Goal: Share content: Share content

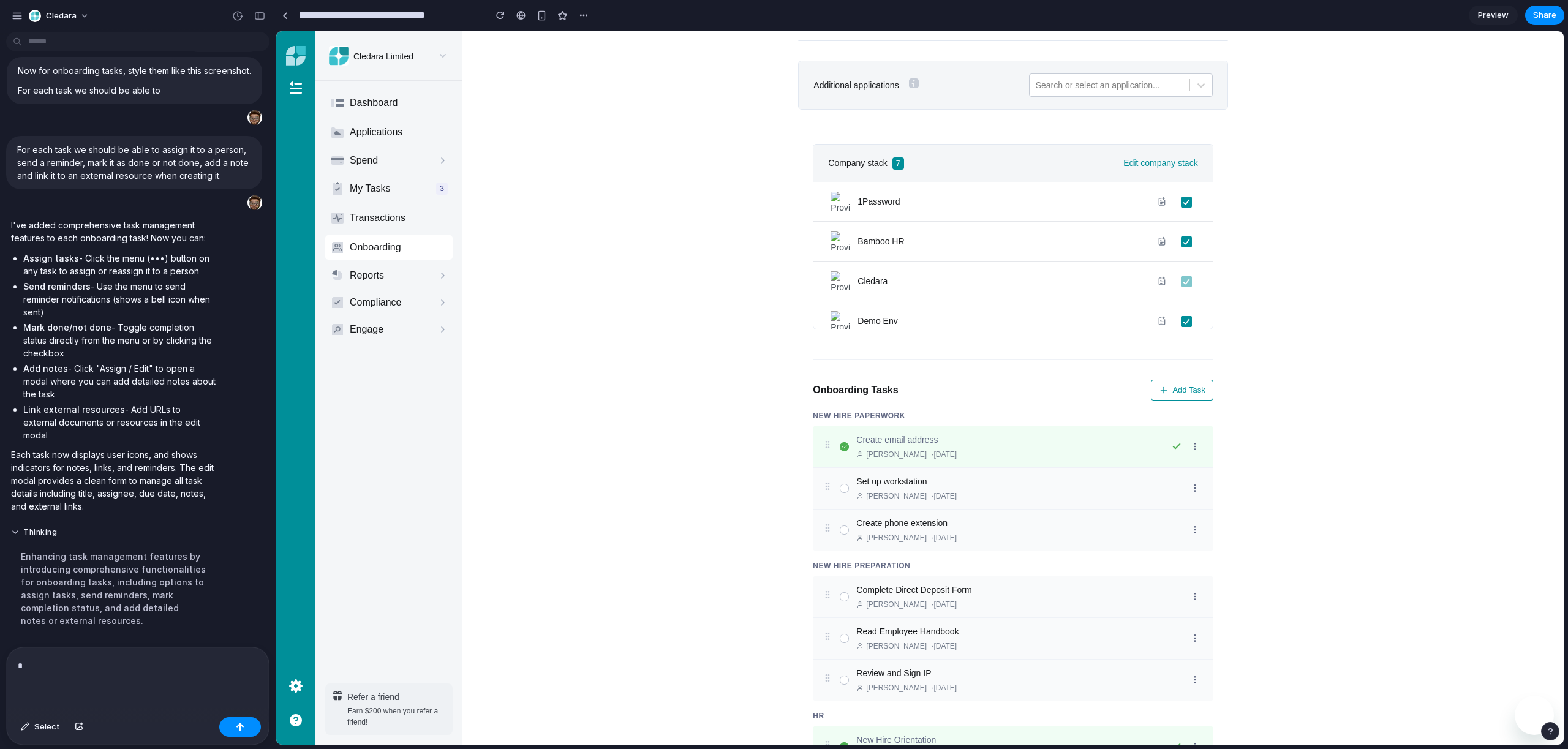
scroll to position [1275, 0]
click at [858, 166] on span "Company stack" at bounding box center [857, 163] width 59 height 13
click at [27, 729] on div "button" at bounding box center [25, 727] width 9 height 8
click at [841, 161] on div at bounding box center [920, 388] width 1287 height 713
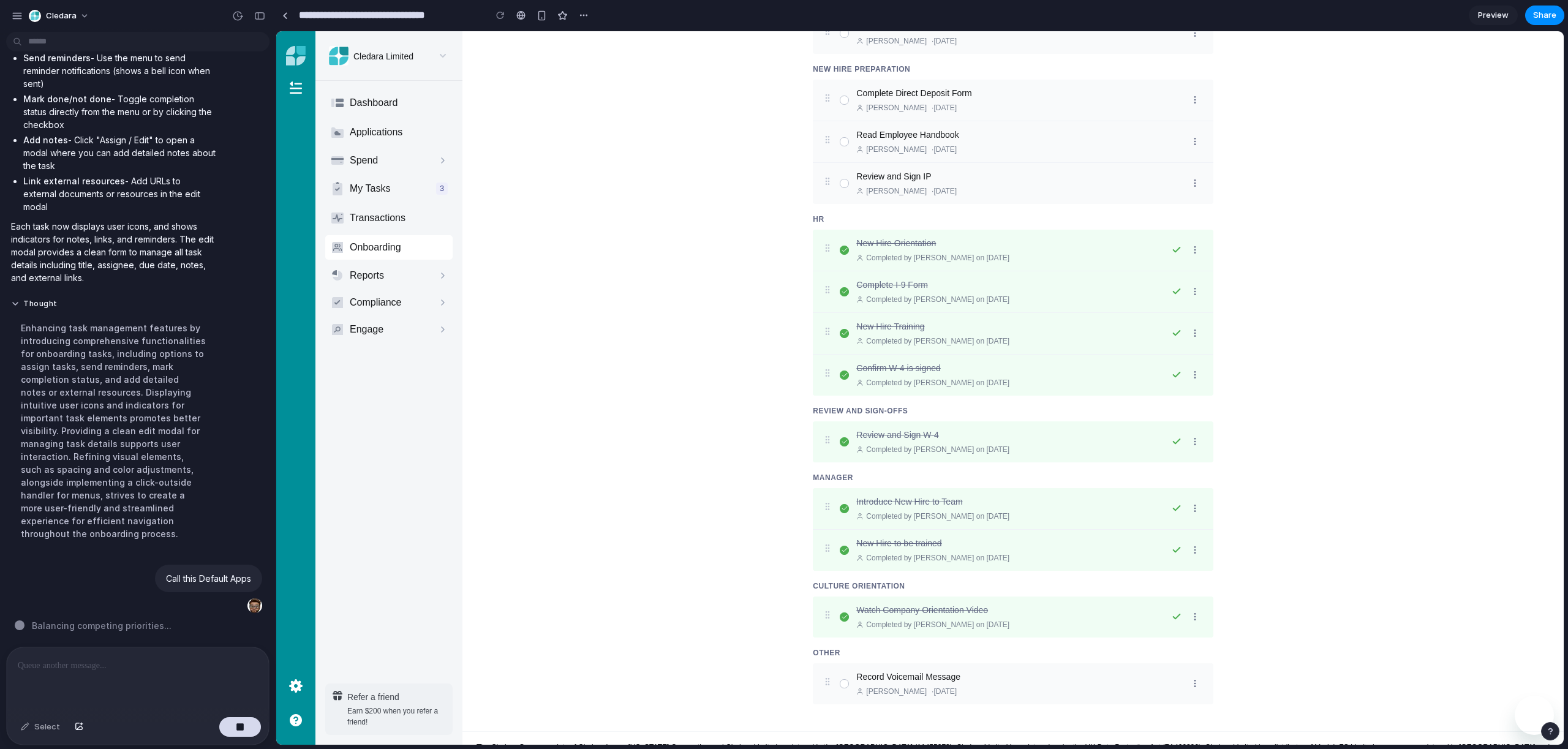
scroll to position [838, 0]
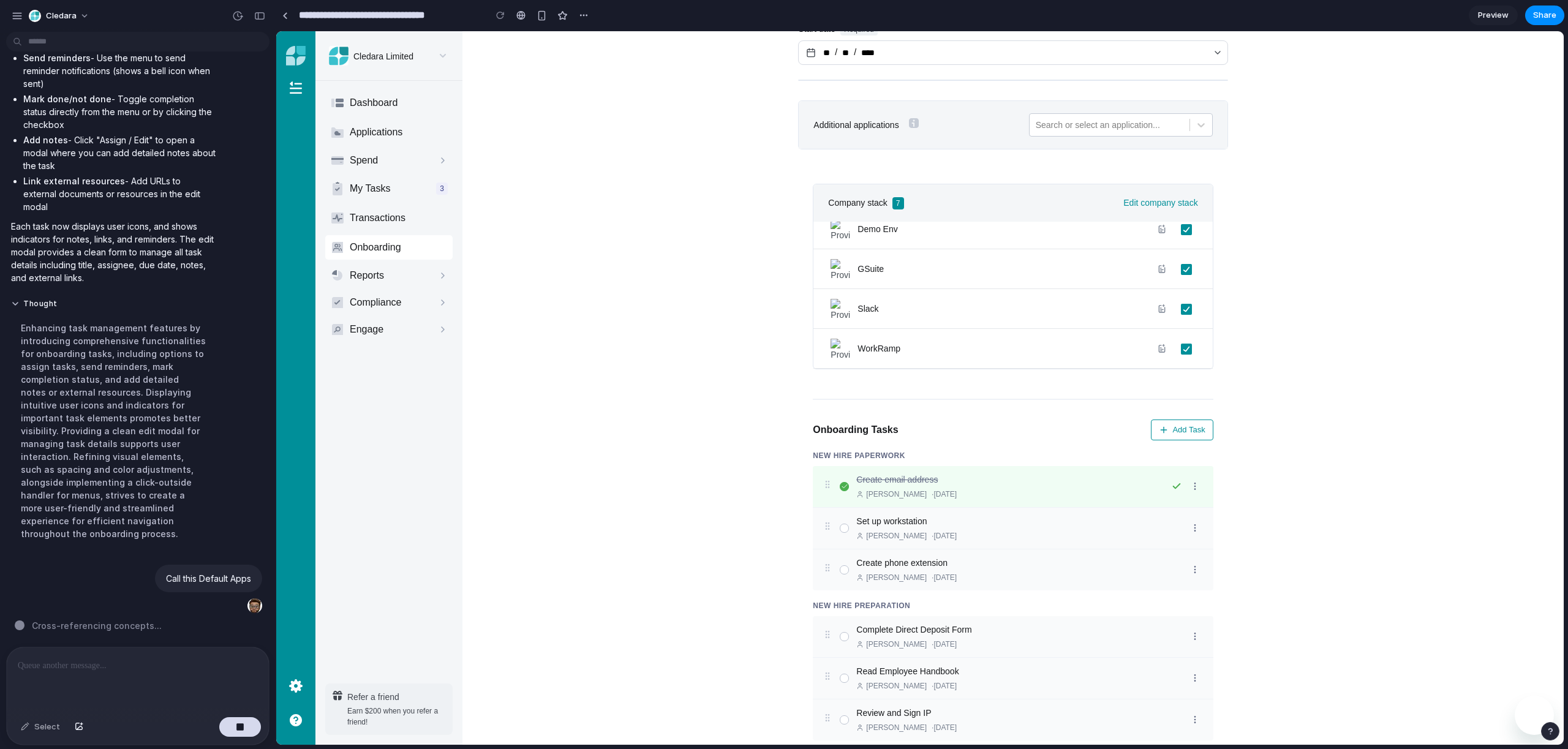
scroll to position [0, 0]
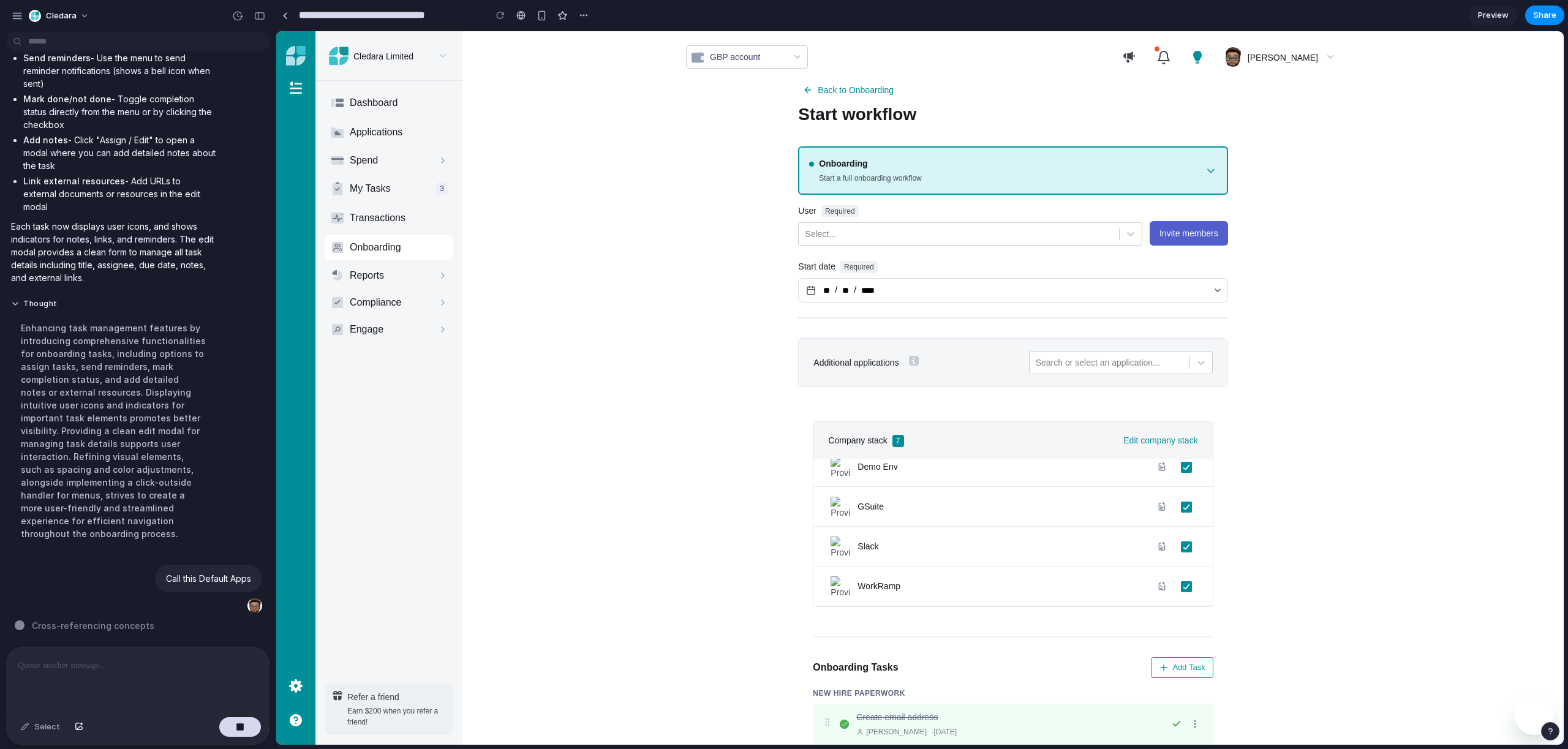
click at [842, 439] on span "Company stack" at bounding box center [857, 441] width 59 height 13
click at [1543, 10] on span "Share" at bounding box center [1545, 15] width 23 height 12
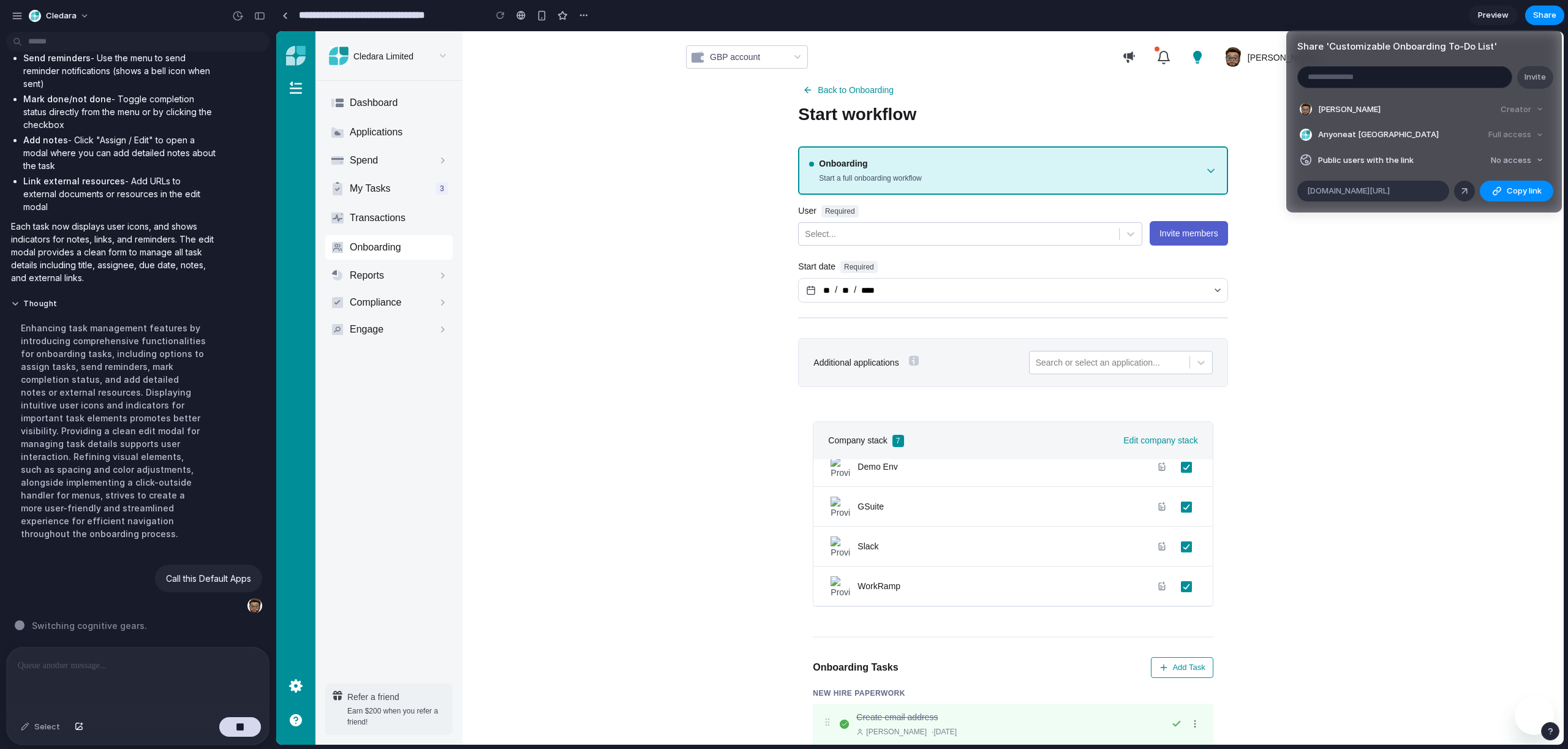
click at [1543, 11] on div "Share ' Customizable Onboarding To-Do List ' Invite [PERSON_NAME] Creator Anyon…" at bounding box center [784, 374] width 1568 height 749
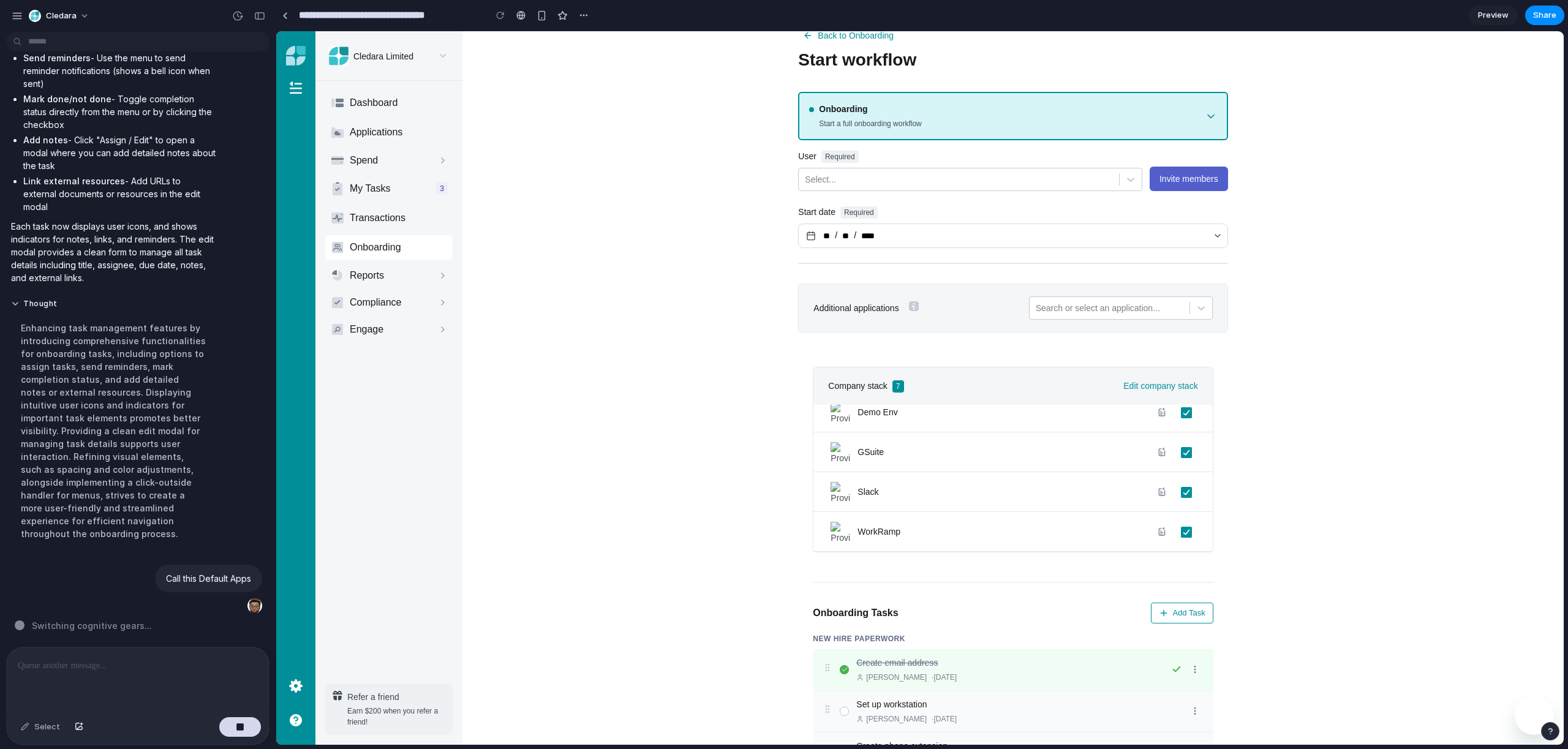
scroll to position [30, 0]
